Goal: Contribute content

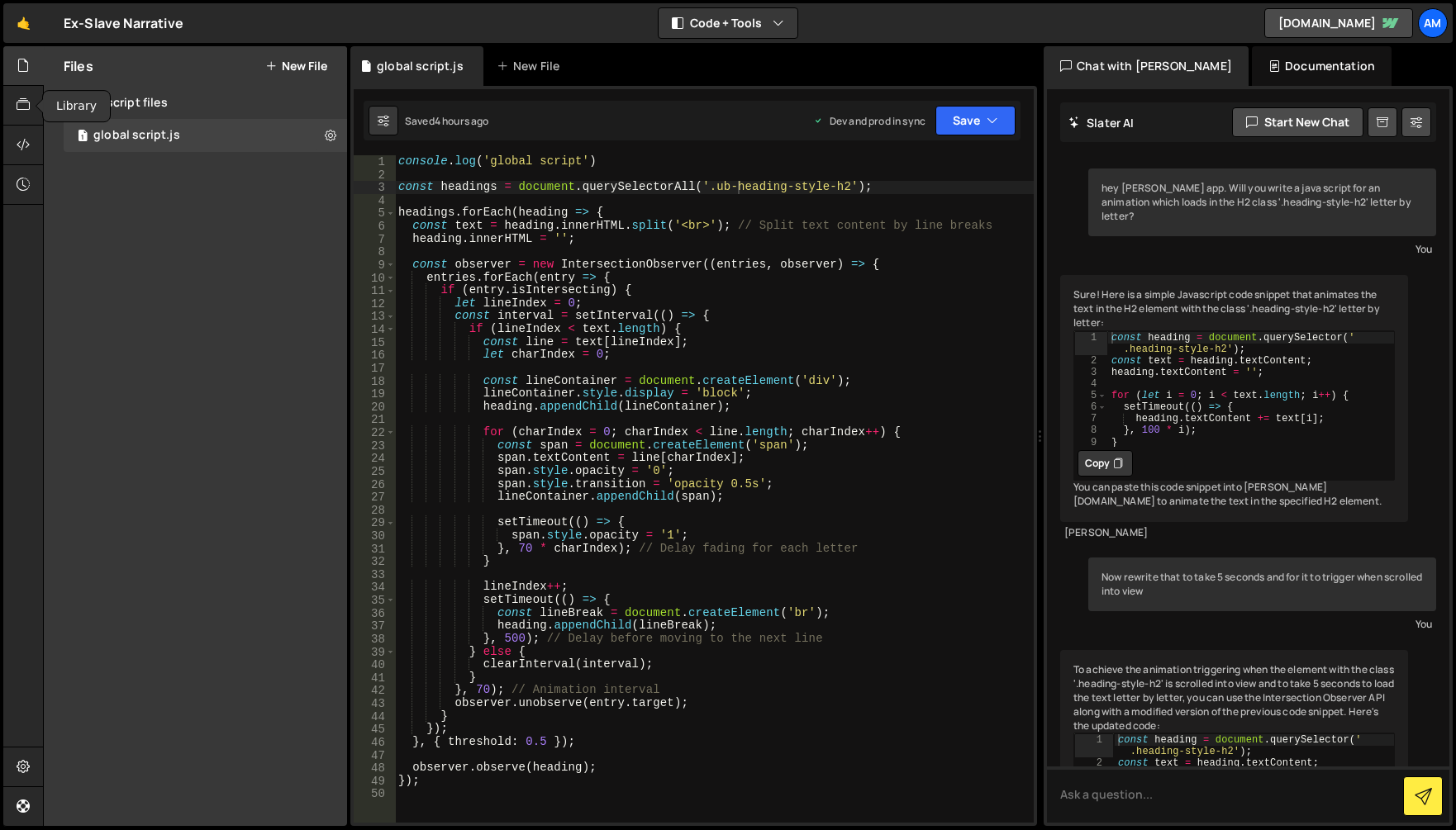
scroll to position [11224, 0]
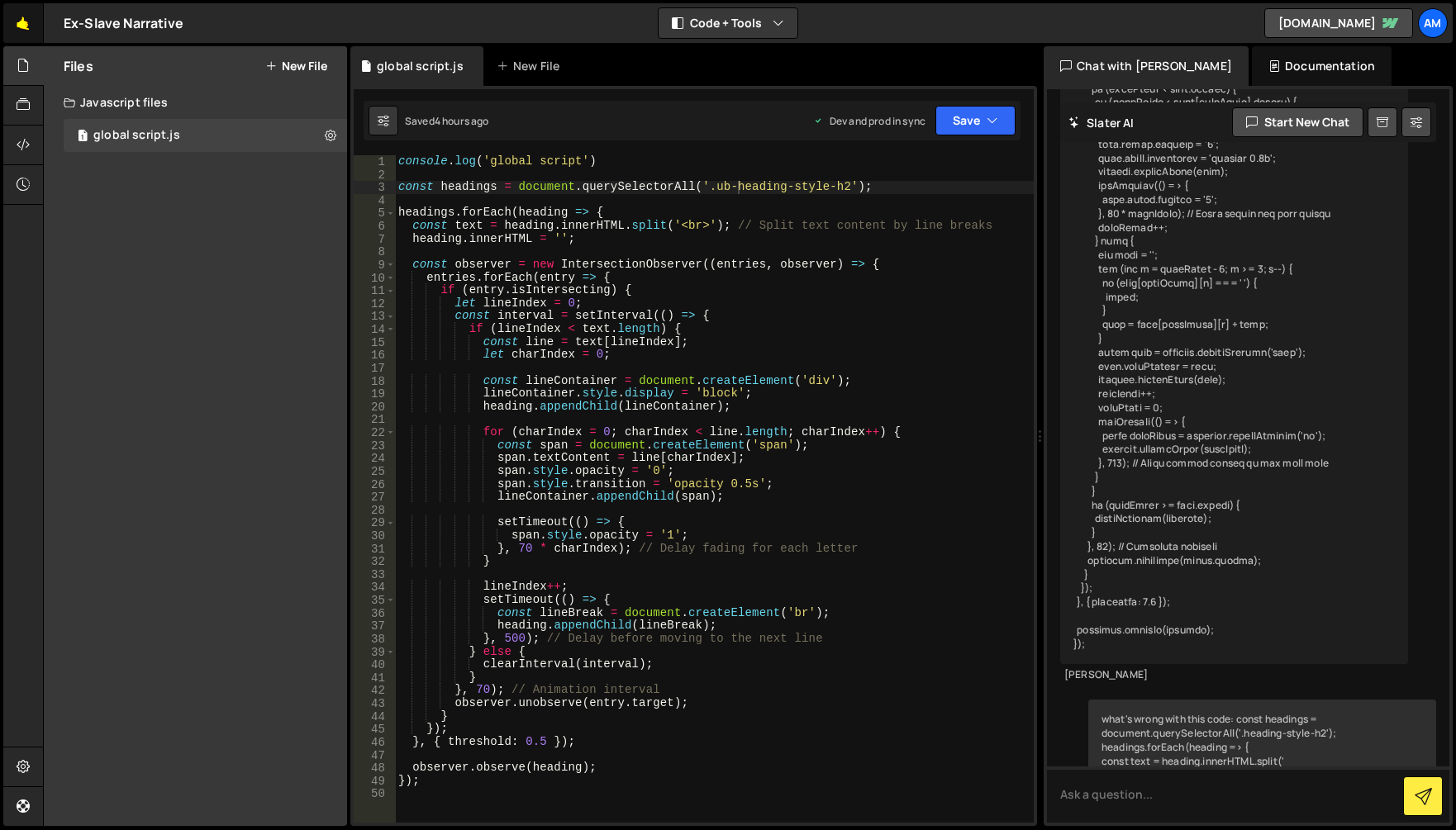
click at [26, 28] on link "🤙" at bounding box center [24, 24] width 41 height 40
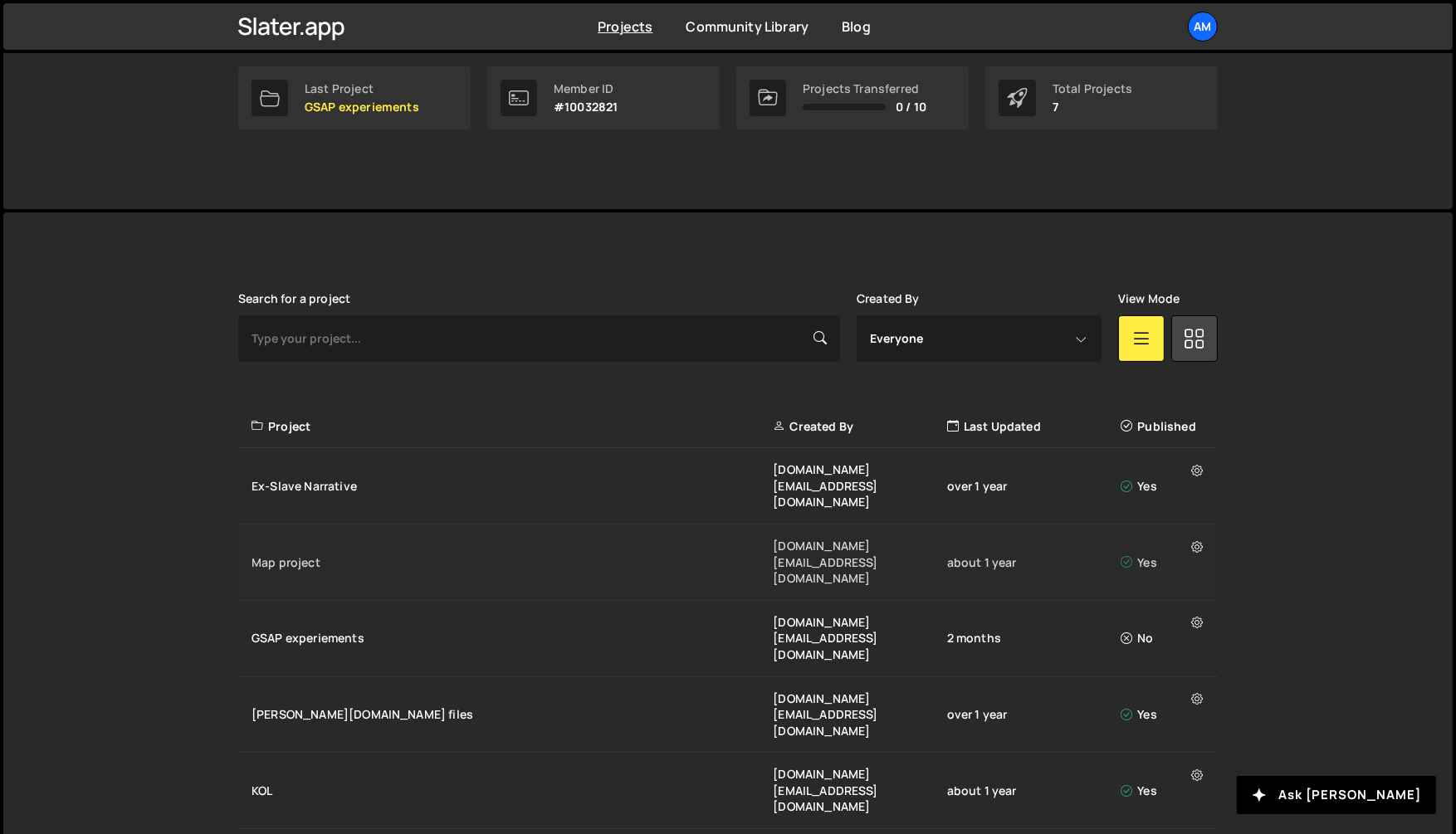
scroll to position [266, 0]
click at [337, 752] on div "KOL [DOMAIN_NAME][EMAIL_ADDRESS][DOMAIN_NAME] about 1 year Yes" at bounding box center [727, 790] width 979 height 77
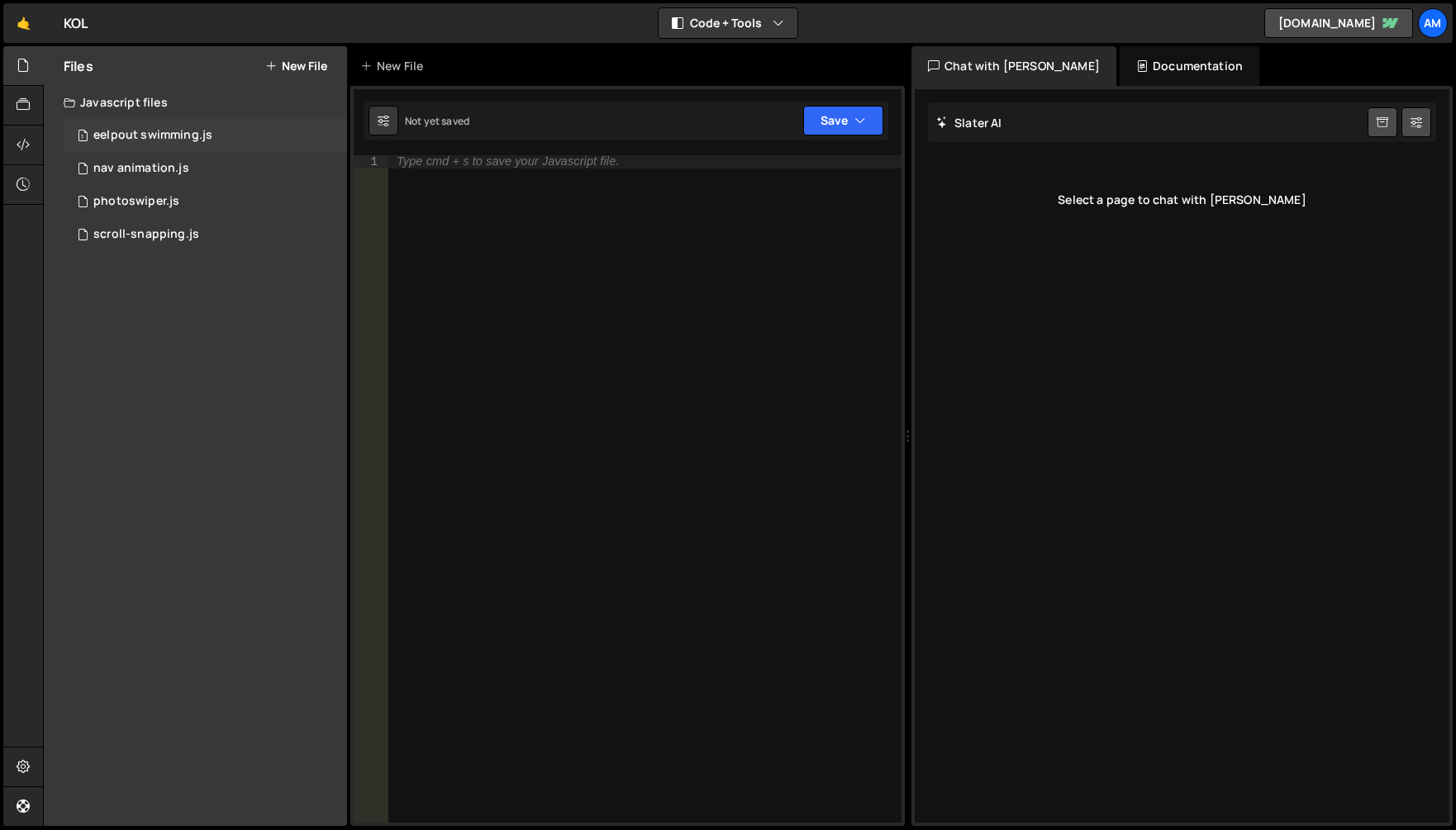
click at [152, 124] on div "1 eelpout swimming.js 0" at bounding box center [205, 135] width 283 height 33
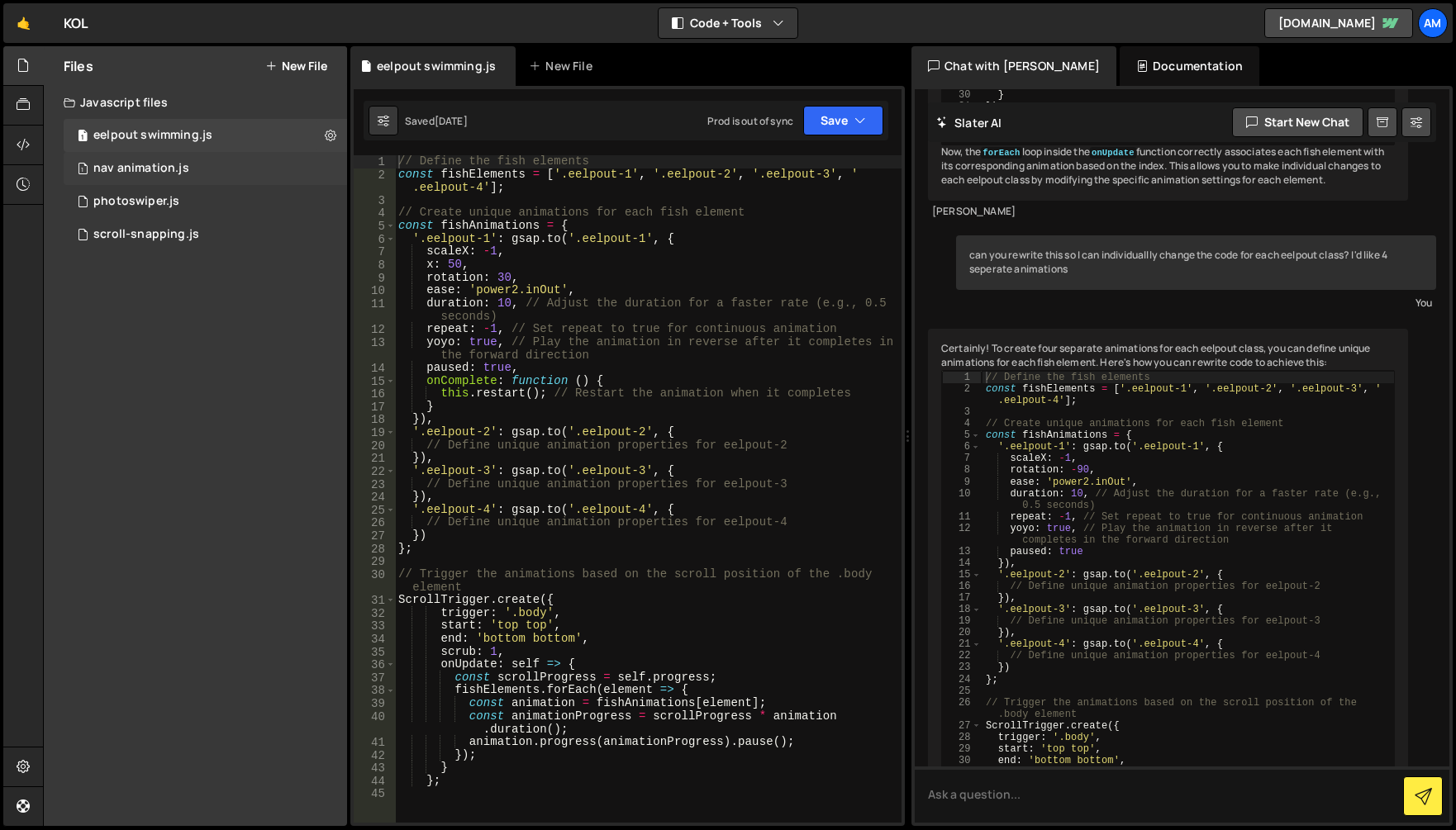
scroll to position [7892, 0]
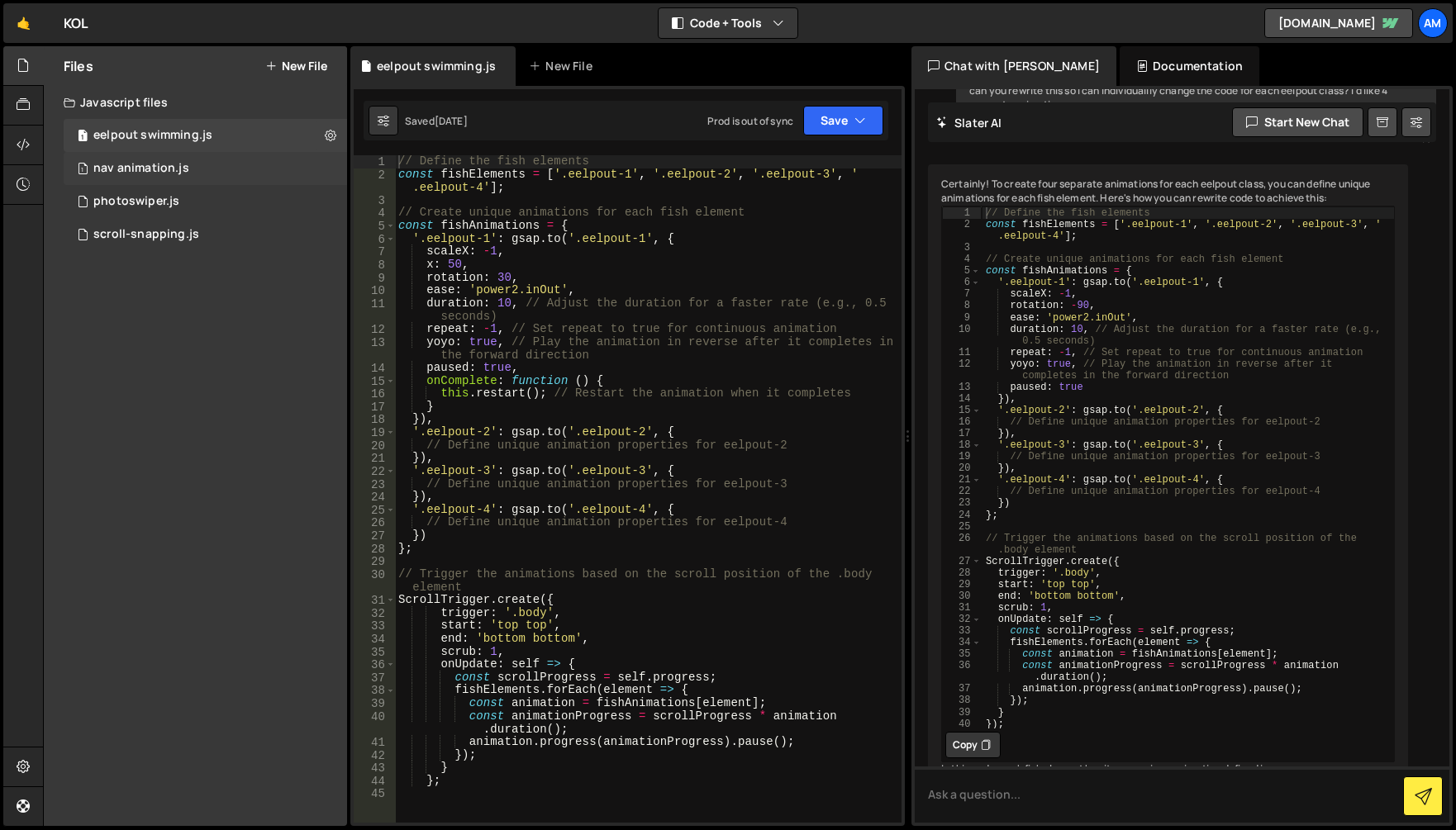
click at [184, 167] on div "nav animation.js" at bounding box center [142, 169] width 96 height 15
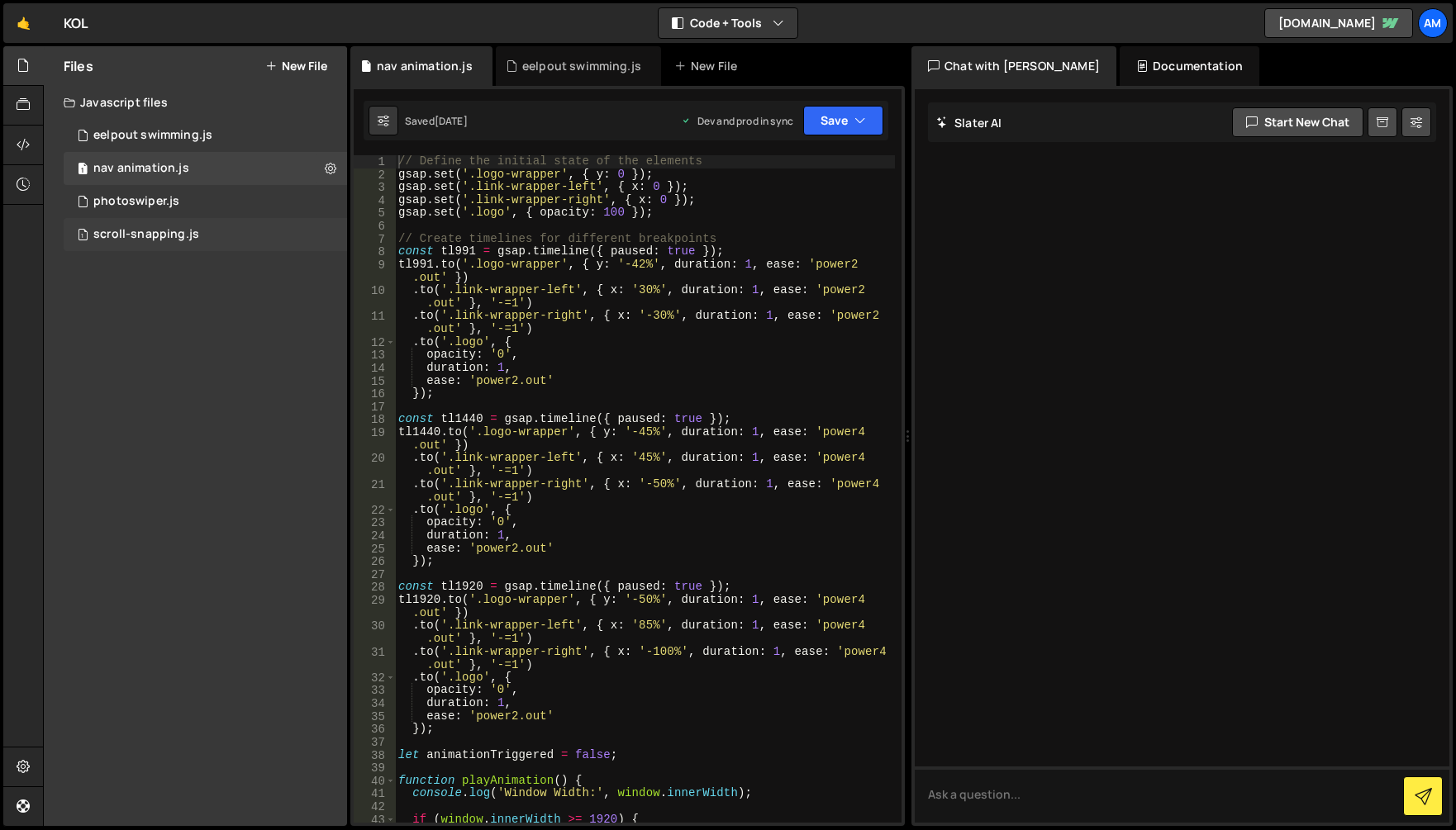
scroll to position [0, 0]
click at [223, 203] on div "1 photoswiper.js 0" at bounding box center [205, 201] width 283 height 33
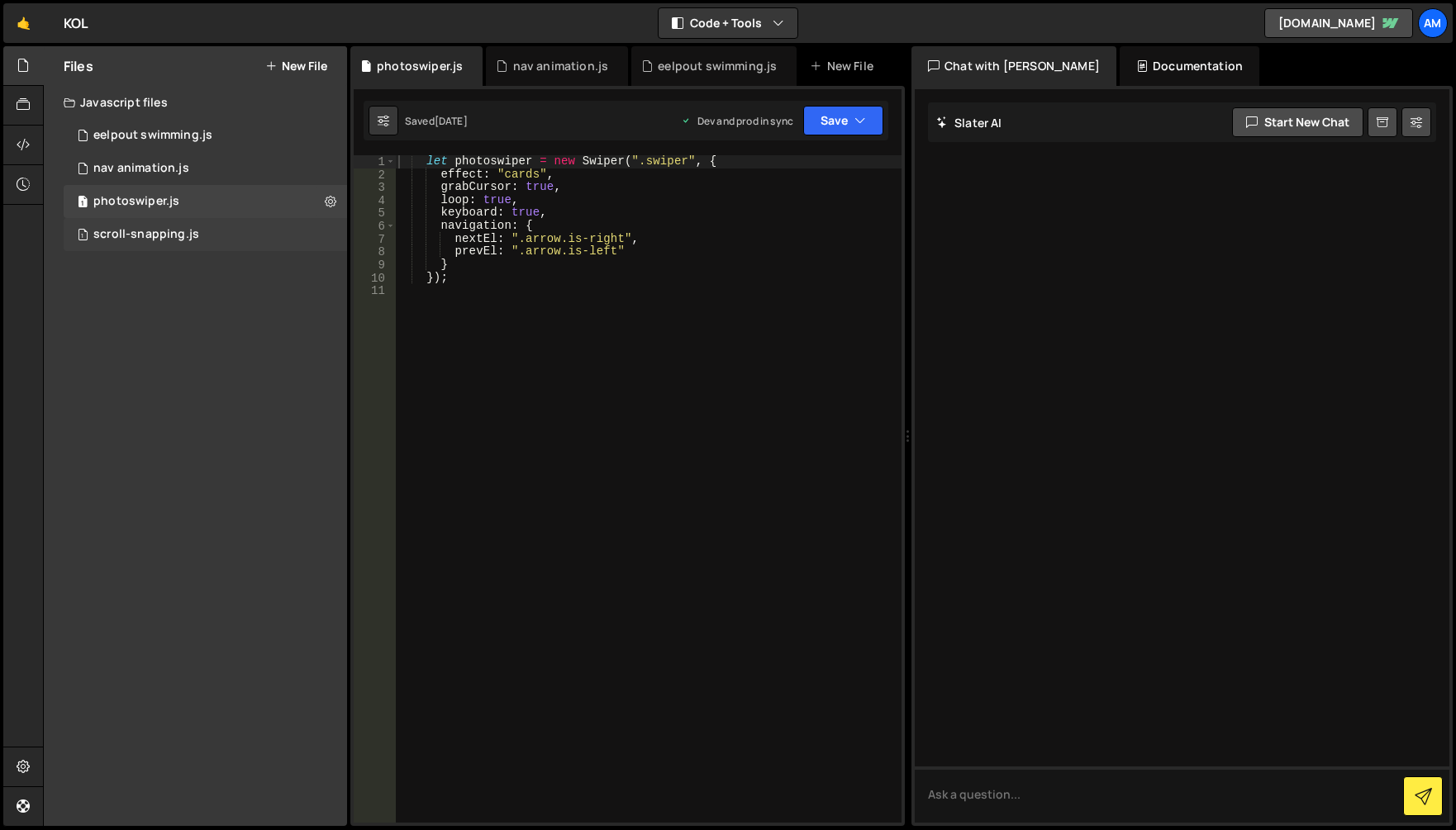
click at [229, 240] on div "1 scroll-snapping.js 0" at bounding box center [205, 234] width 283 height 33
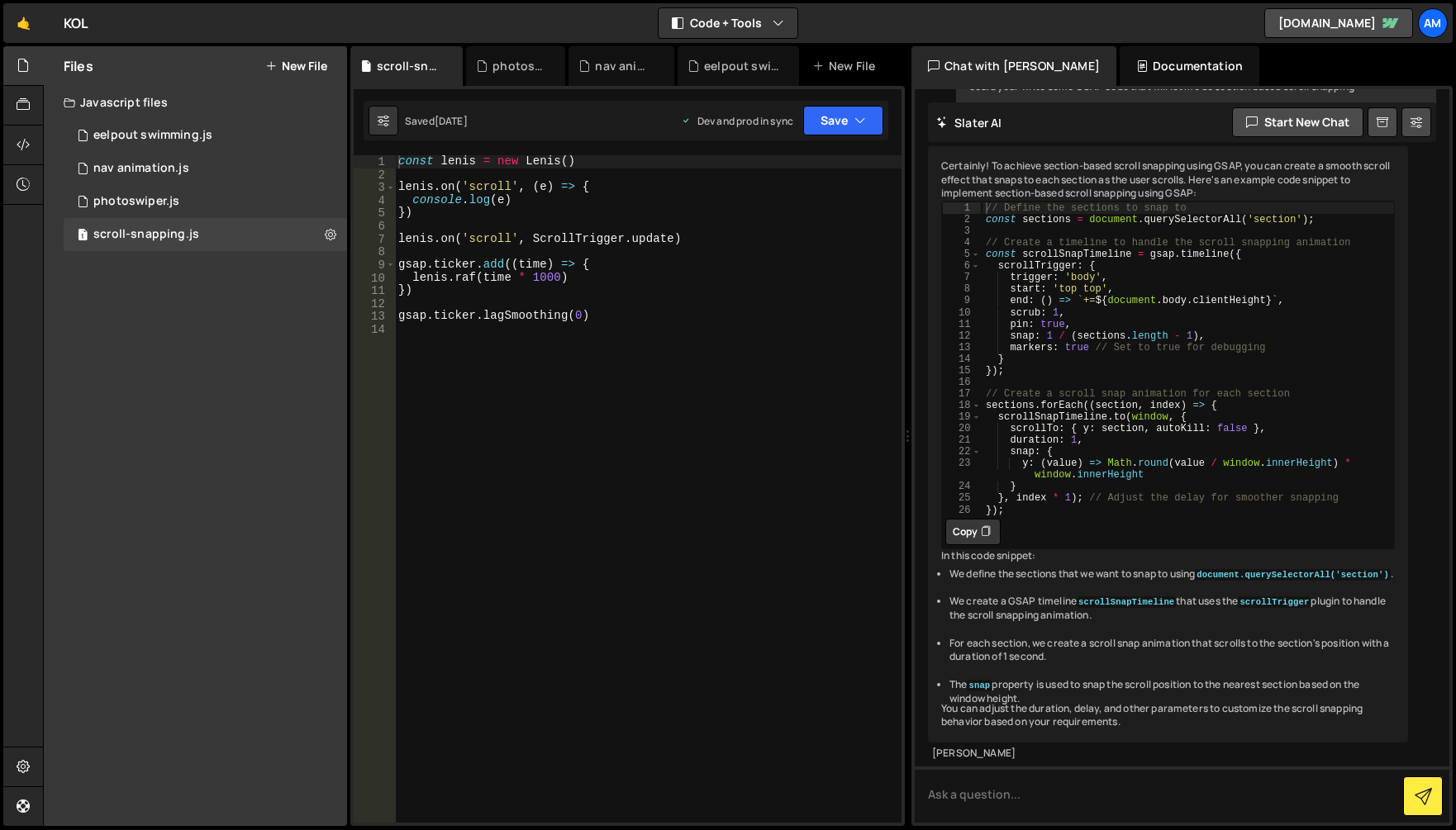
scroll to position [189, 0]
click at [143, 207] on div "photoswiper.js" at bounding box center [136, 202] width 86 height 15
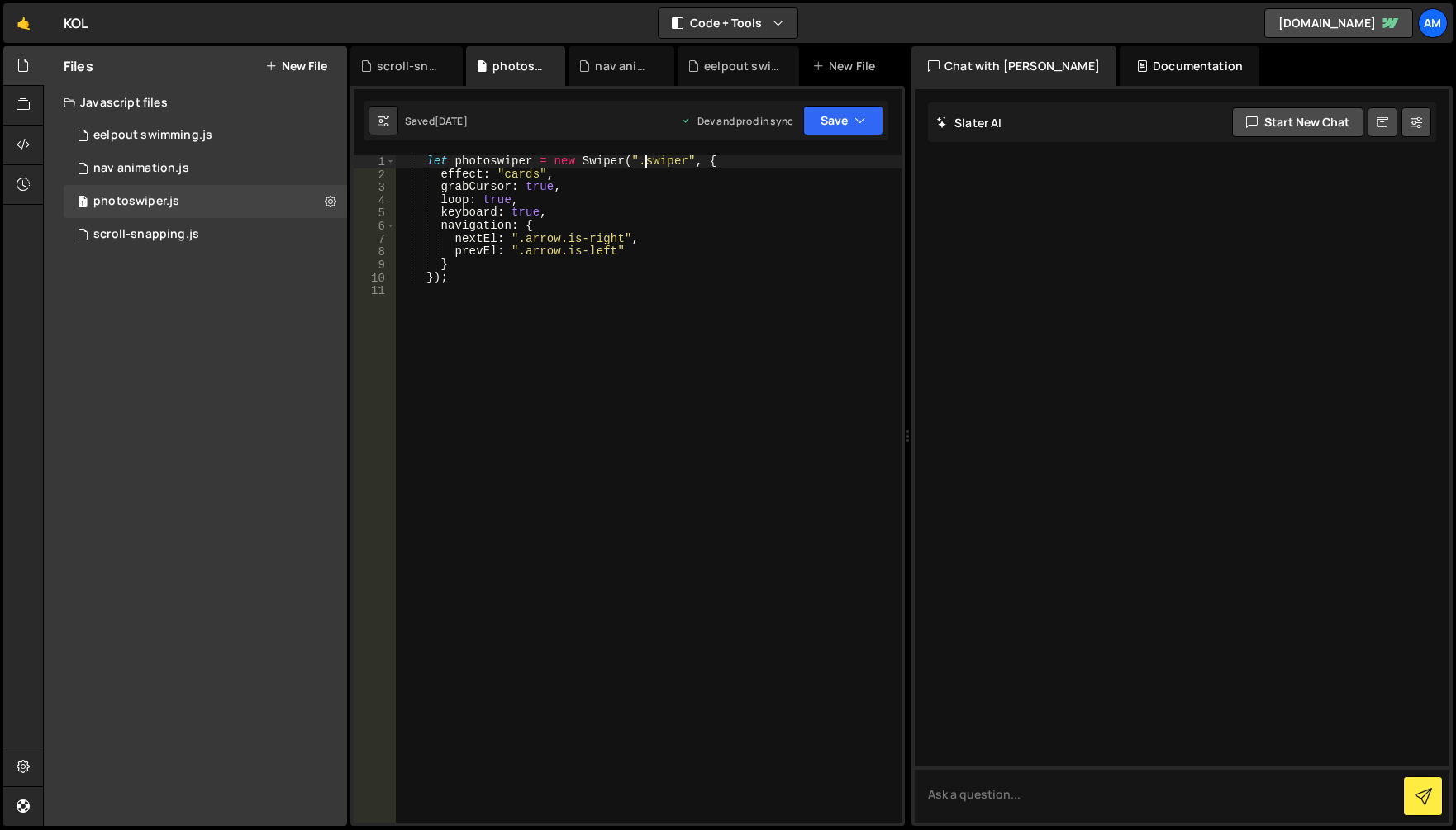
click at [647, 162] on div "let photoswiper = new Swiper ( ".swiper" , { effect : "cards" , grabCursor : tr…" at bounding box center [648, 502] width 507 height 693
type textarea "let photoswiper = new Swiper(".kol-swiper", {"
click at [823, 120] on button "Save" at bounding box center [843, 121] width 80 height 30
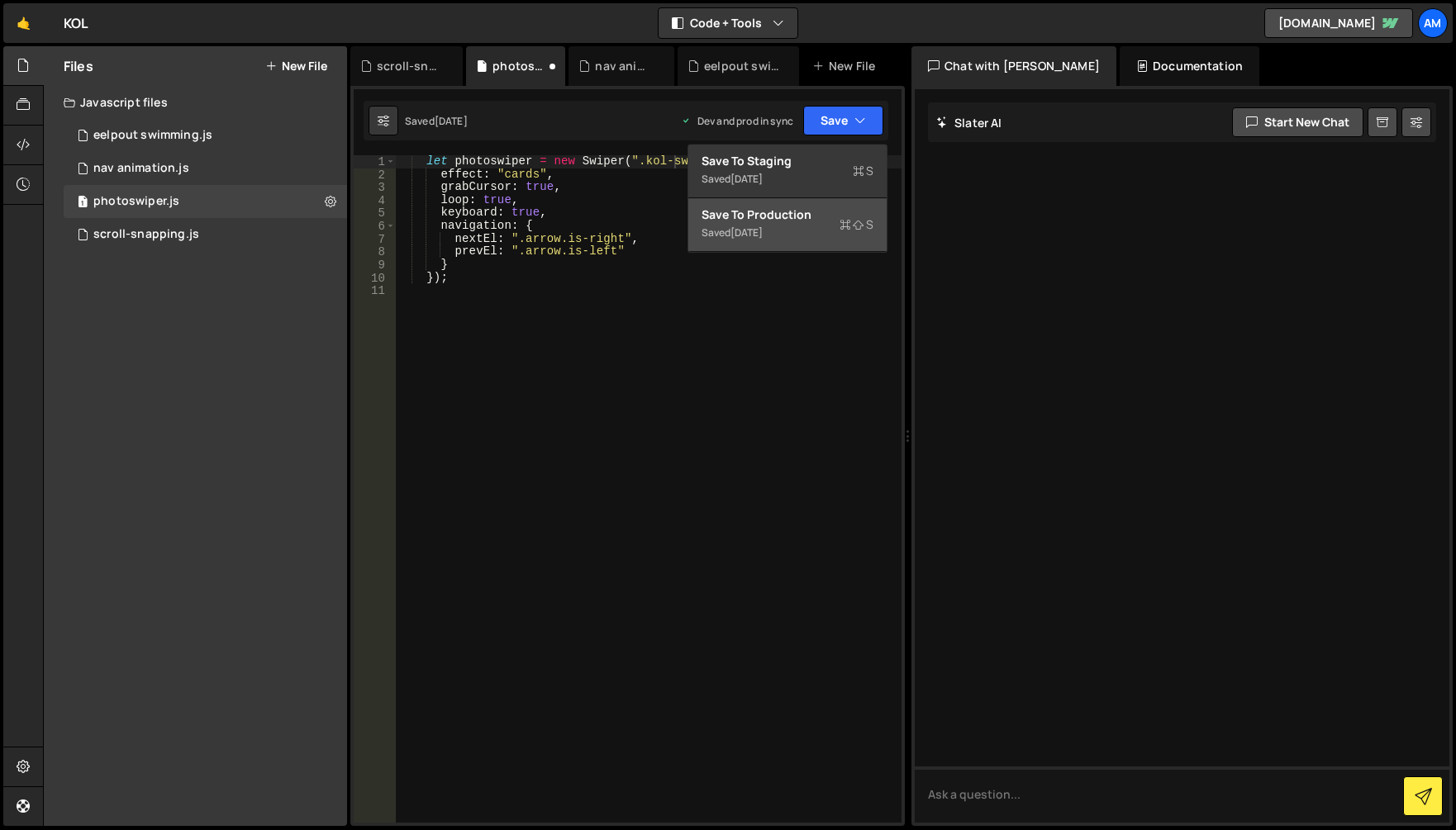
click at [806, 234] on div "Saved [DATE]" at bounding box center [787, 232] width 172 height 20
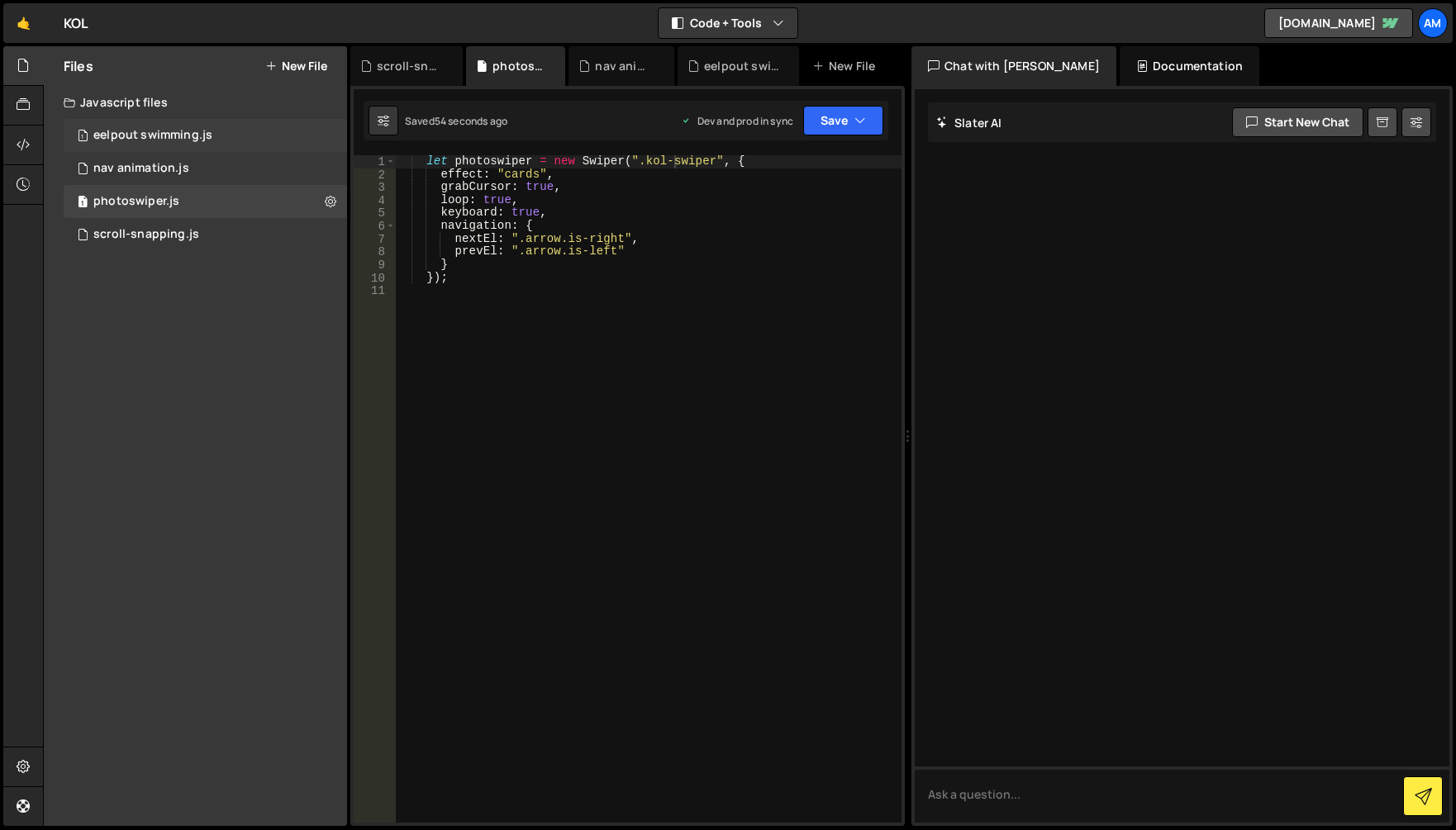
click at [176, 119] on div "1 eelpout swimming.js 0" at bounding box center [205, 135] width 283 height 33
click at [161, 175] on div "nav animation.js" at bounding box center [142, 169] width 96 height 15
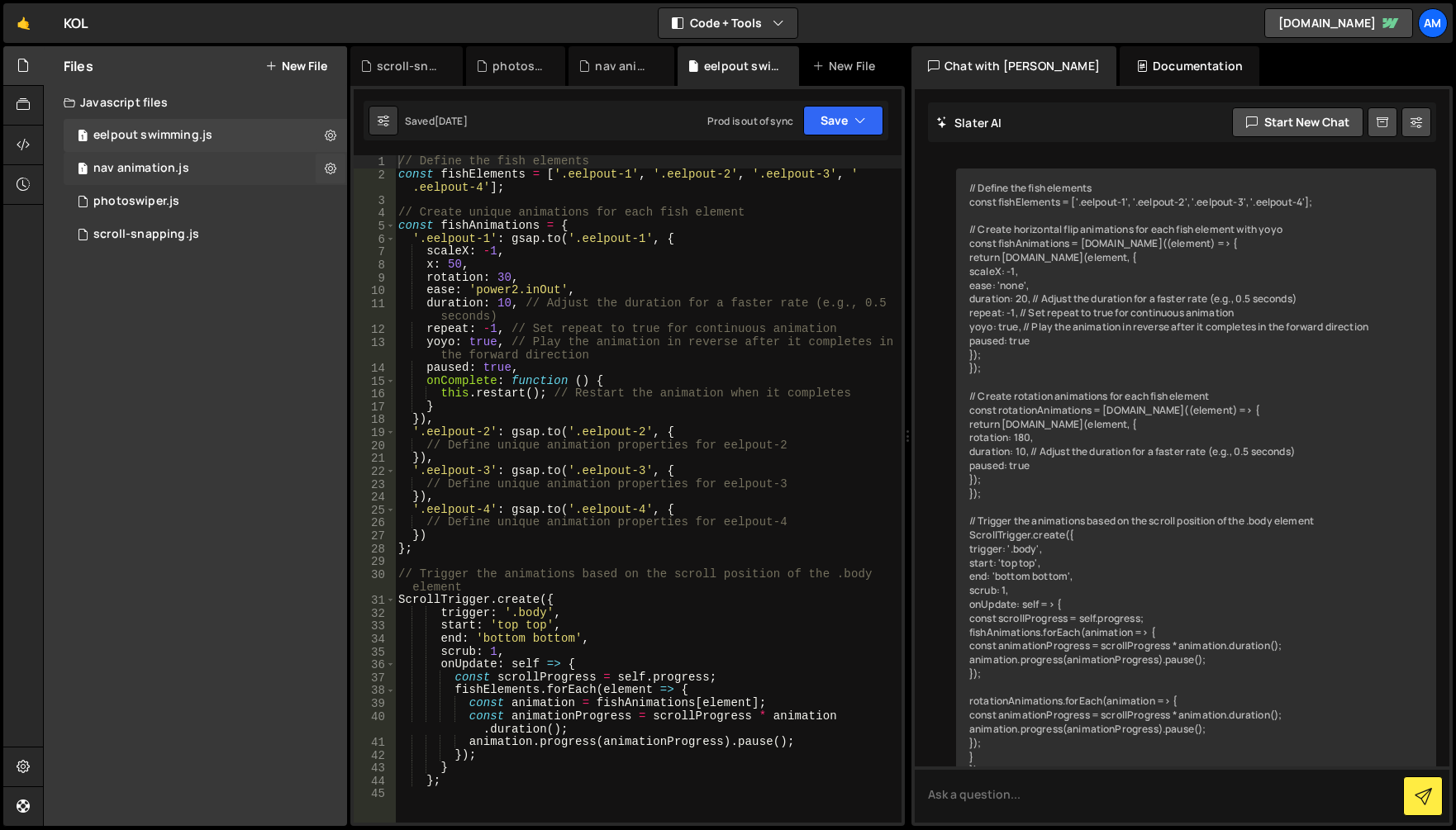
scroll to position [0, 0]
click at [156, 154] on div "1 nav animation.js 0" at bounding box center [205, 168] width 283 height 33
click at [156, 136] on div "eelpout swimming.js" at bounding box center [153, 136] width 119 height 15
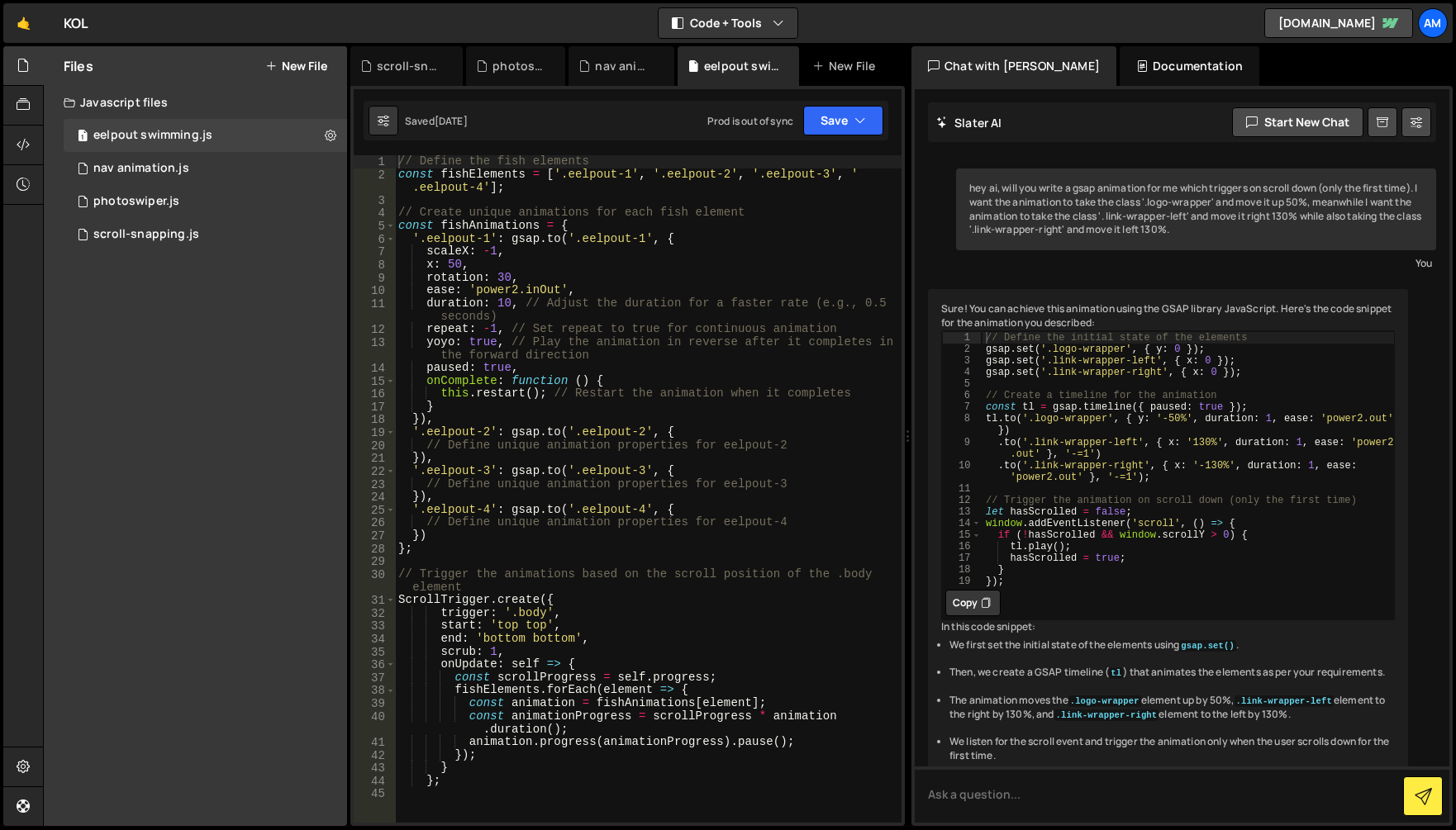
click at [478, 714] on div "// Define the fish elements const fishElements = [ '.eelpout-1' , '.eelpout-2' …" at bounding box center [648, 502] width 507 height 693
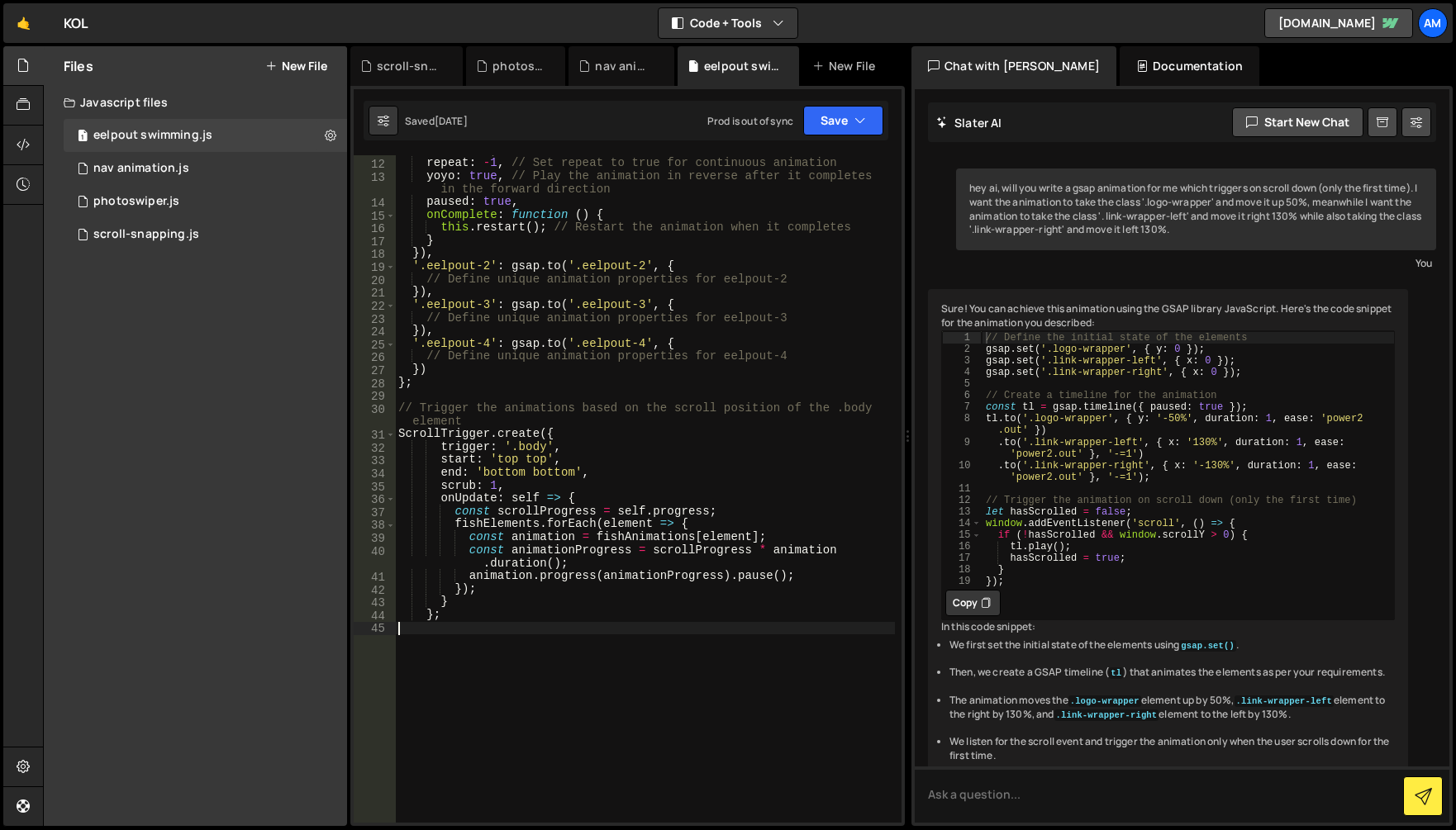
click at [120, 172] on div "nav animation.js" at bounding box center [142, 169] width 96 height 15
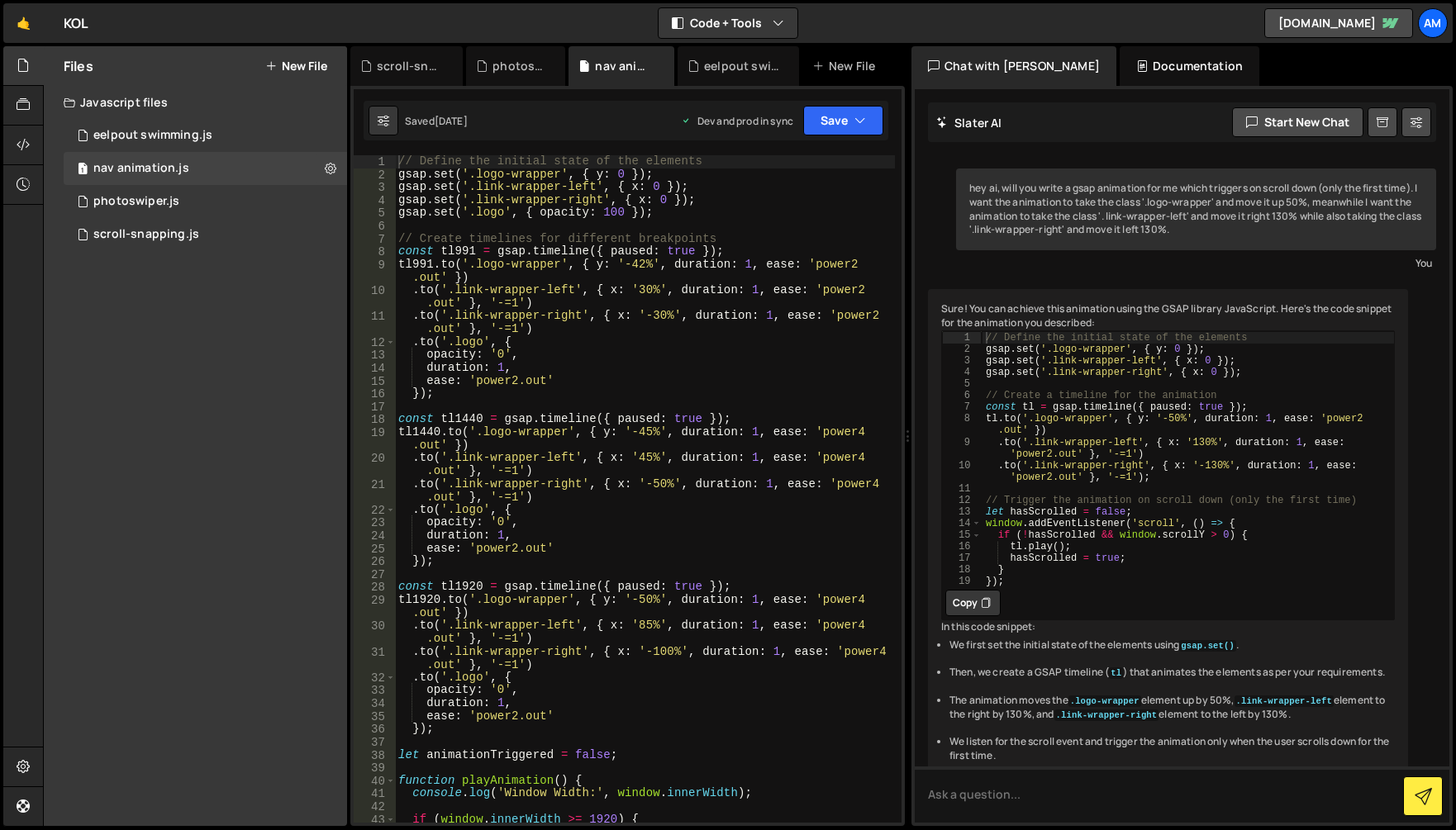
scroll to position [33811, 0]
